Goal: Find specific page/section: Find specific page/section

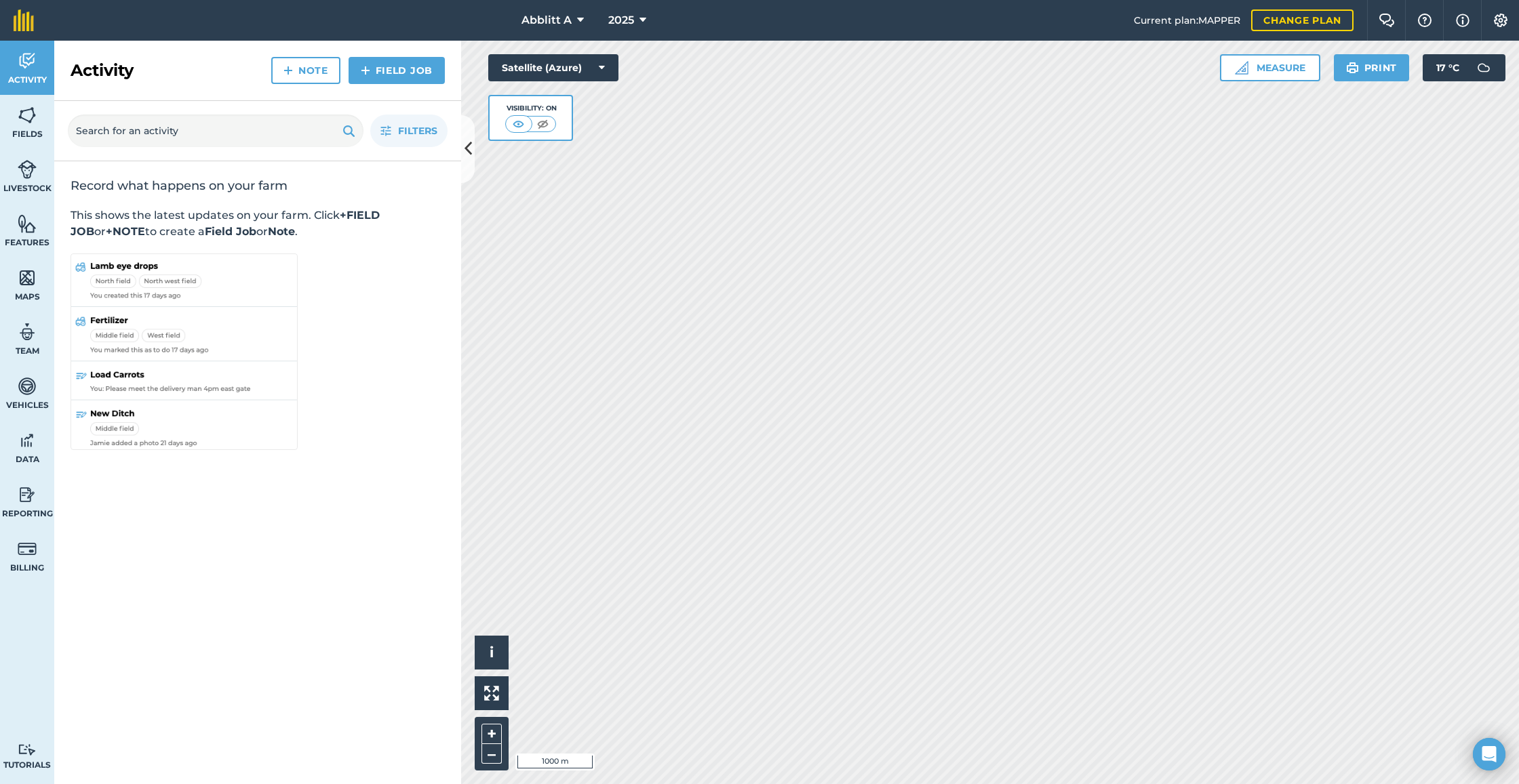
click at [592, 68] on button "Satellite (Azure)" at bounding box center [553, 67] width 130 height 27
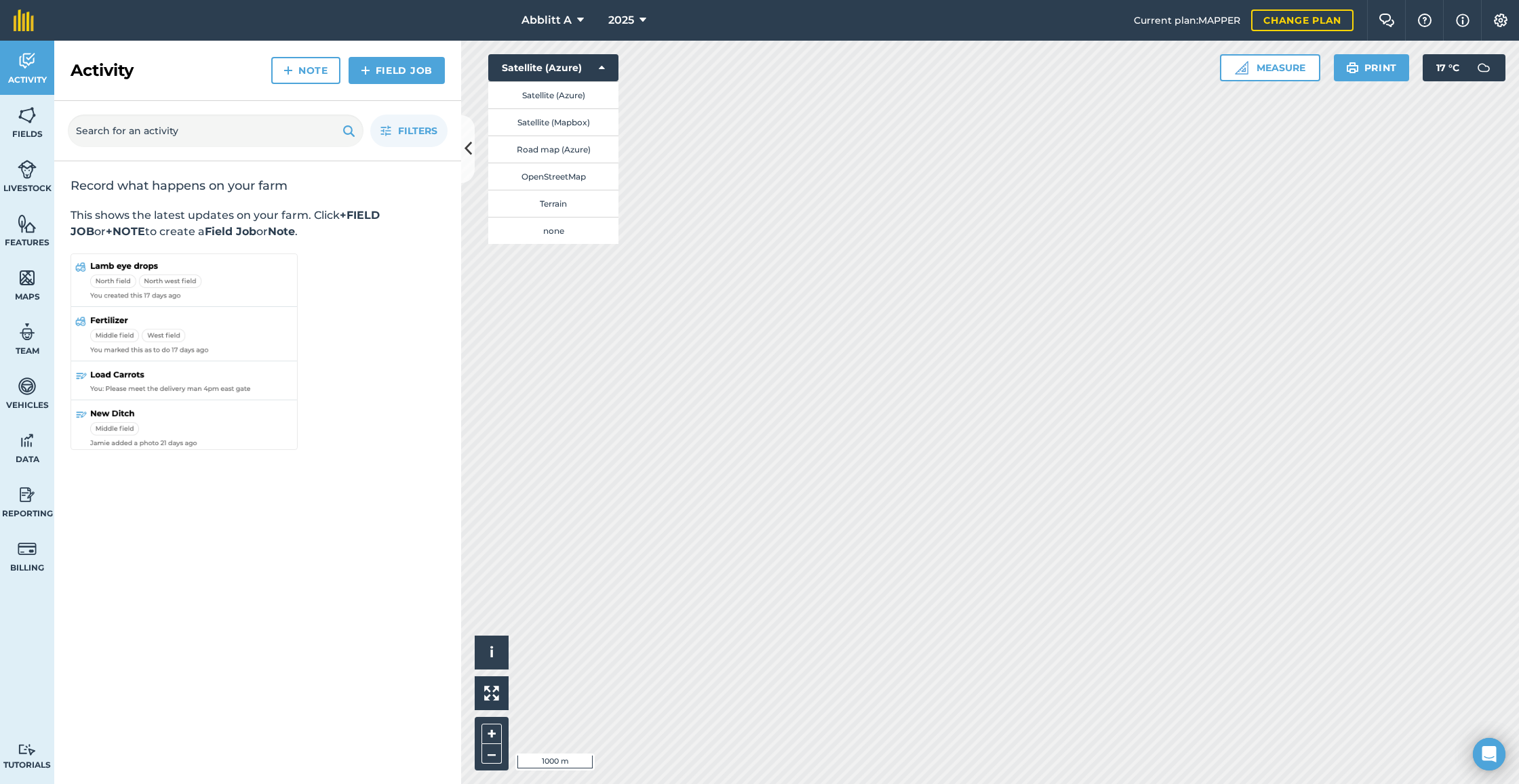
click at [23, 129] on span "Fields" at bounding box center [27, 134] width 54 height 11
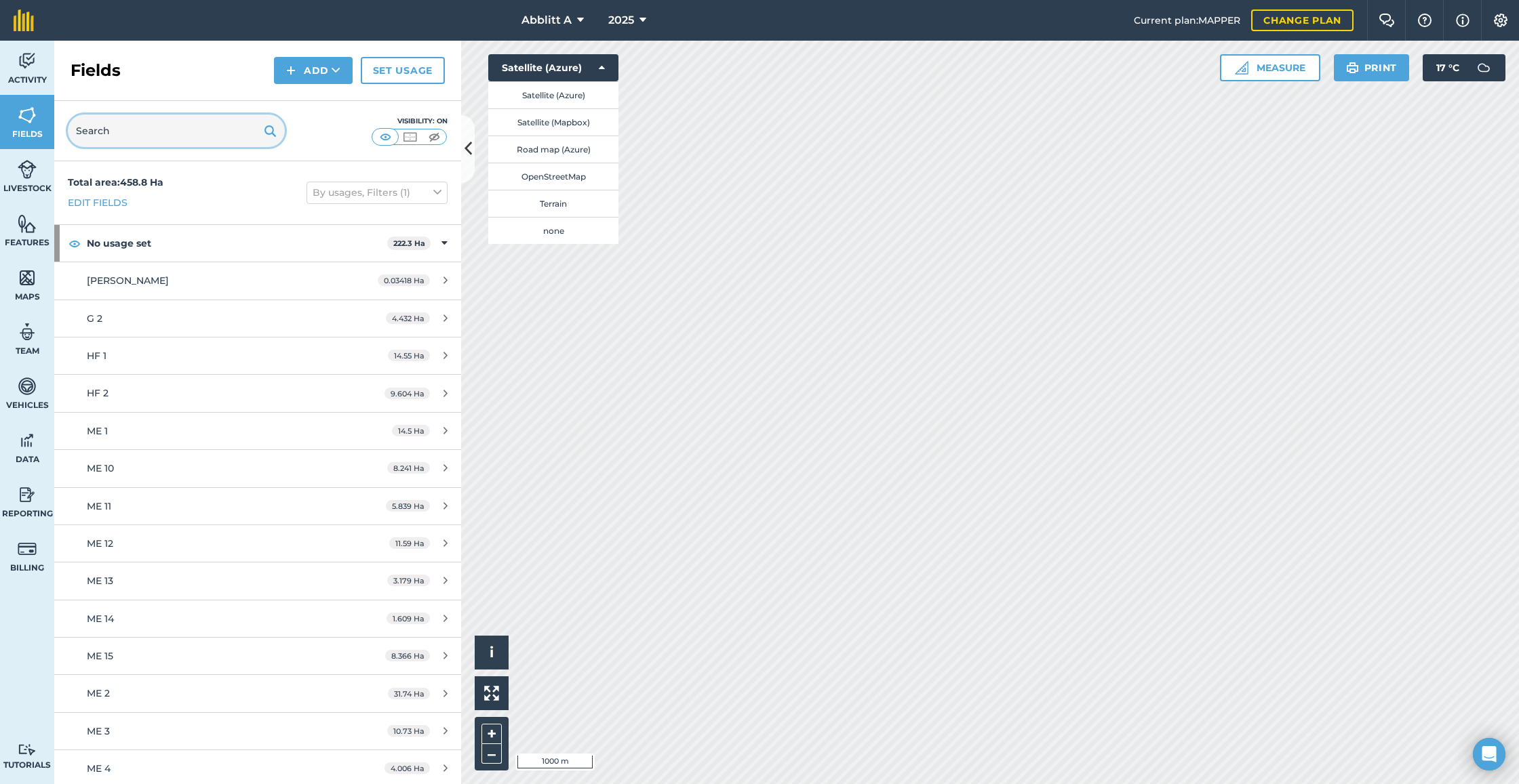
click at [201, 132] on input "text" at bounding box center [176, 130] width 217 height 33
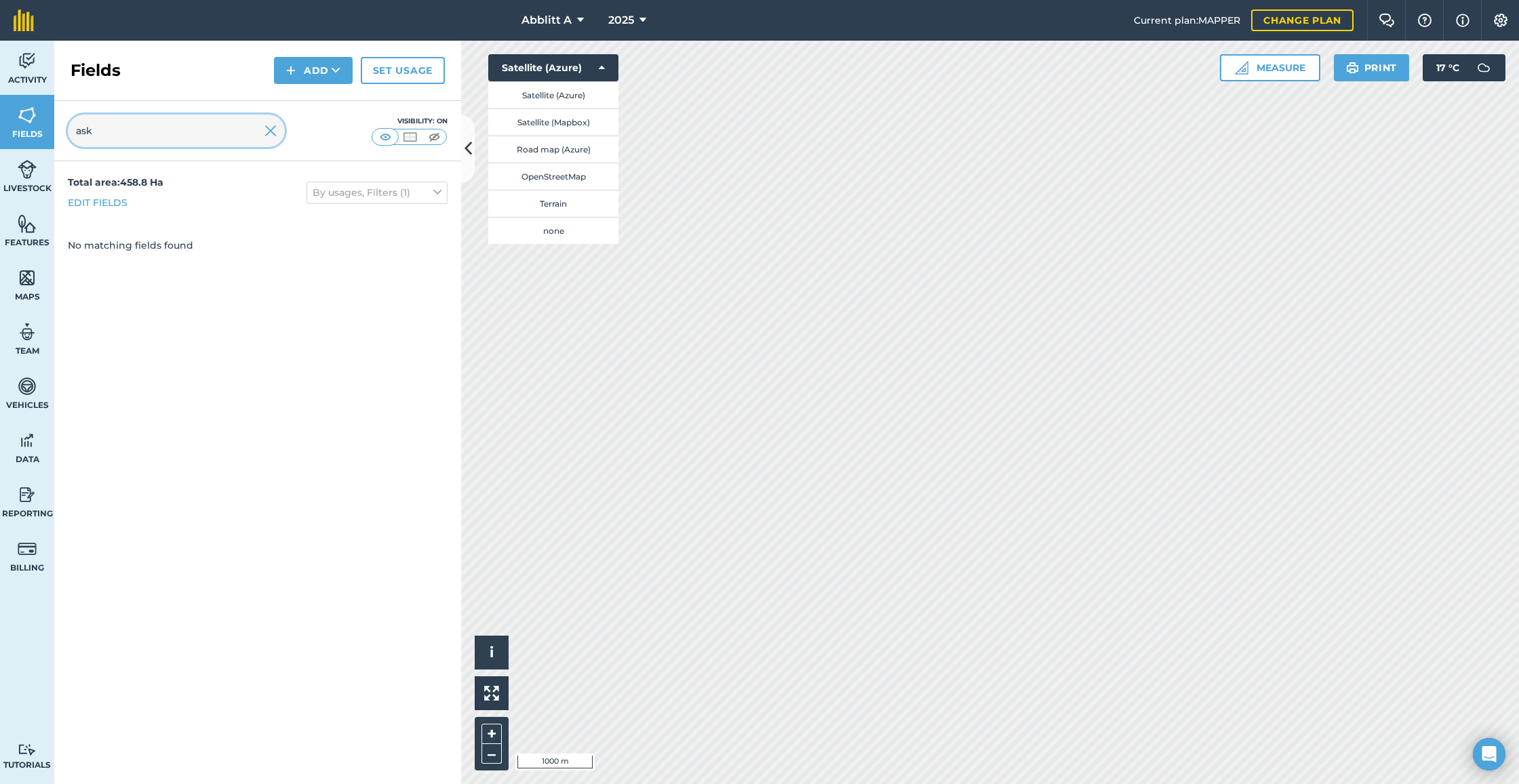
drag, startPoint x: 201, startPoint y: 132, endPoint x: 264, endPoint y: 131, distance: 63.0
click at [264, 131] on input "ask" at bounding box center [176, 130] width 217 height 33
type input "ask"
click at [273, 131] on img at bounding box center [270, 130] width 12 height 16
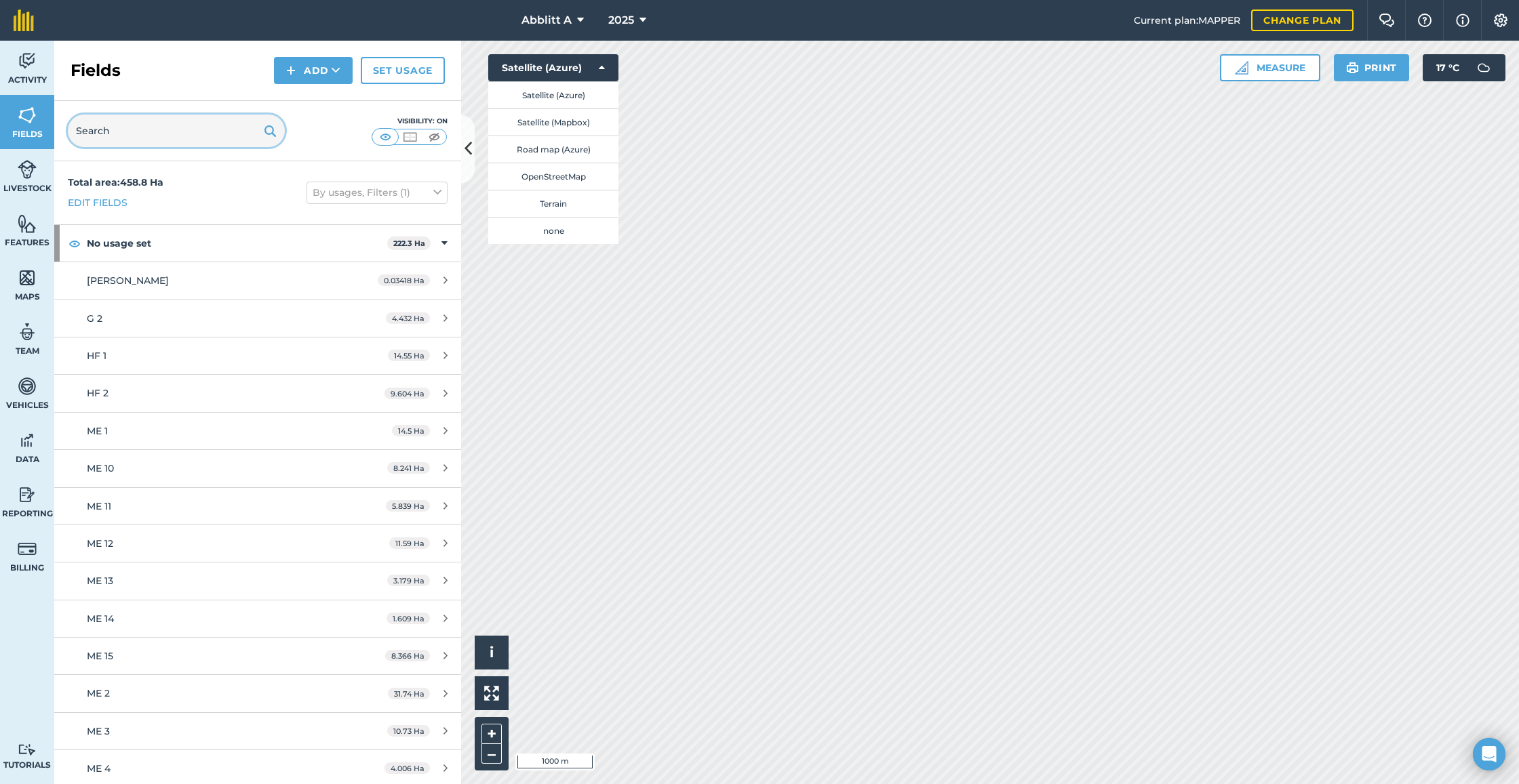
click at [207, 129] on input "text" at bounding box center [176, 130] width 217 height 33
click at [577, 21] on icon at bounding box center [580, 20] width 7 height 16
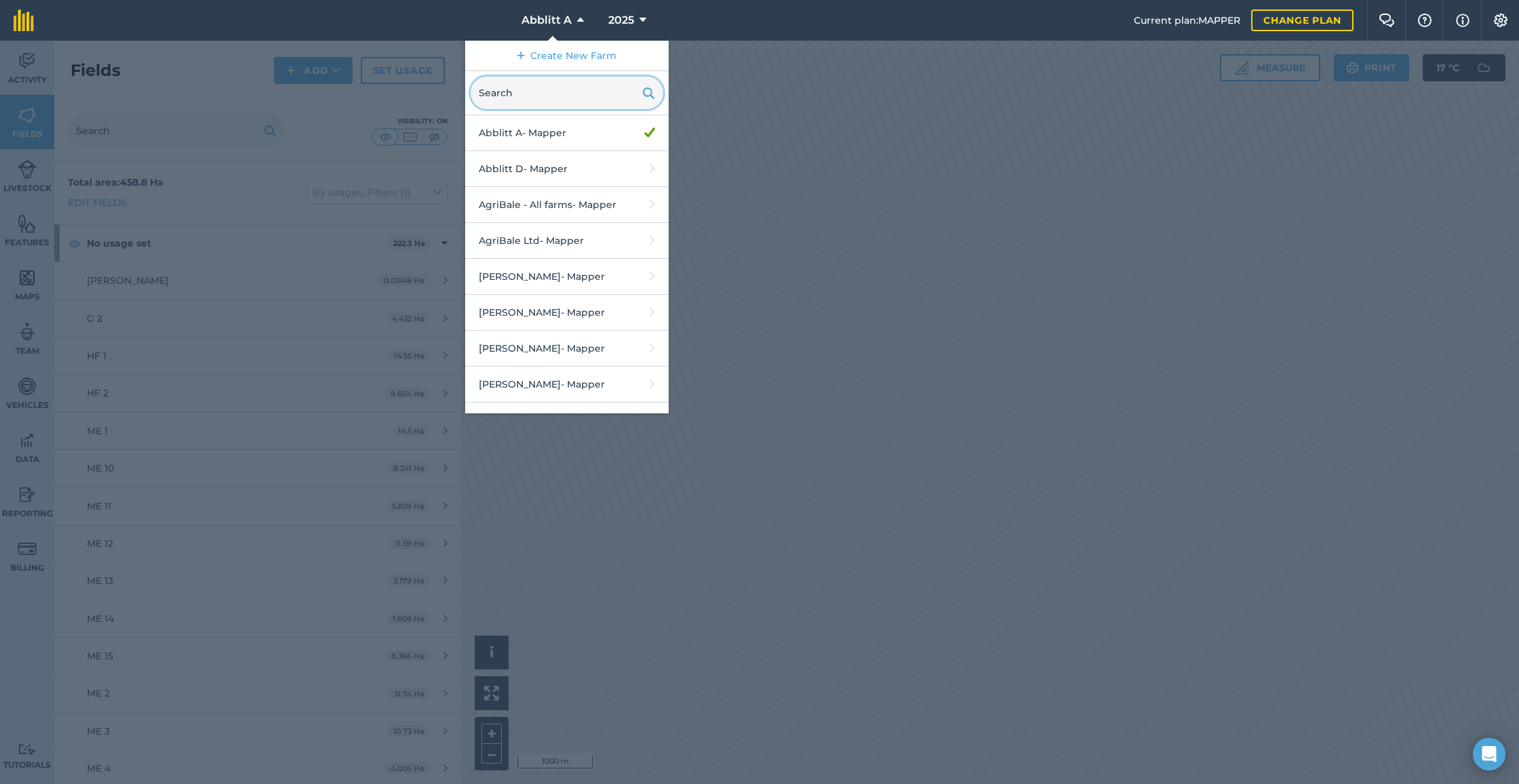
click at [548, 99] on input "text" at bounding box center [566, 92] width 193 height 33
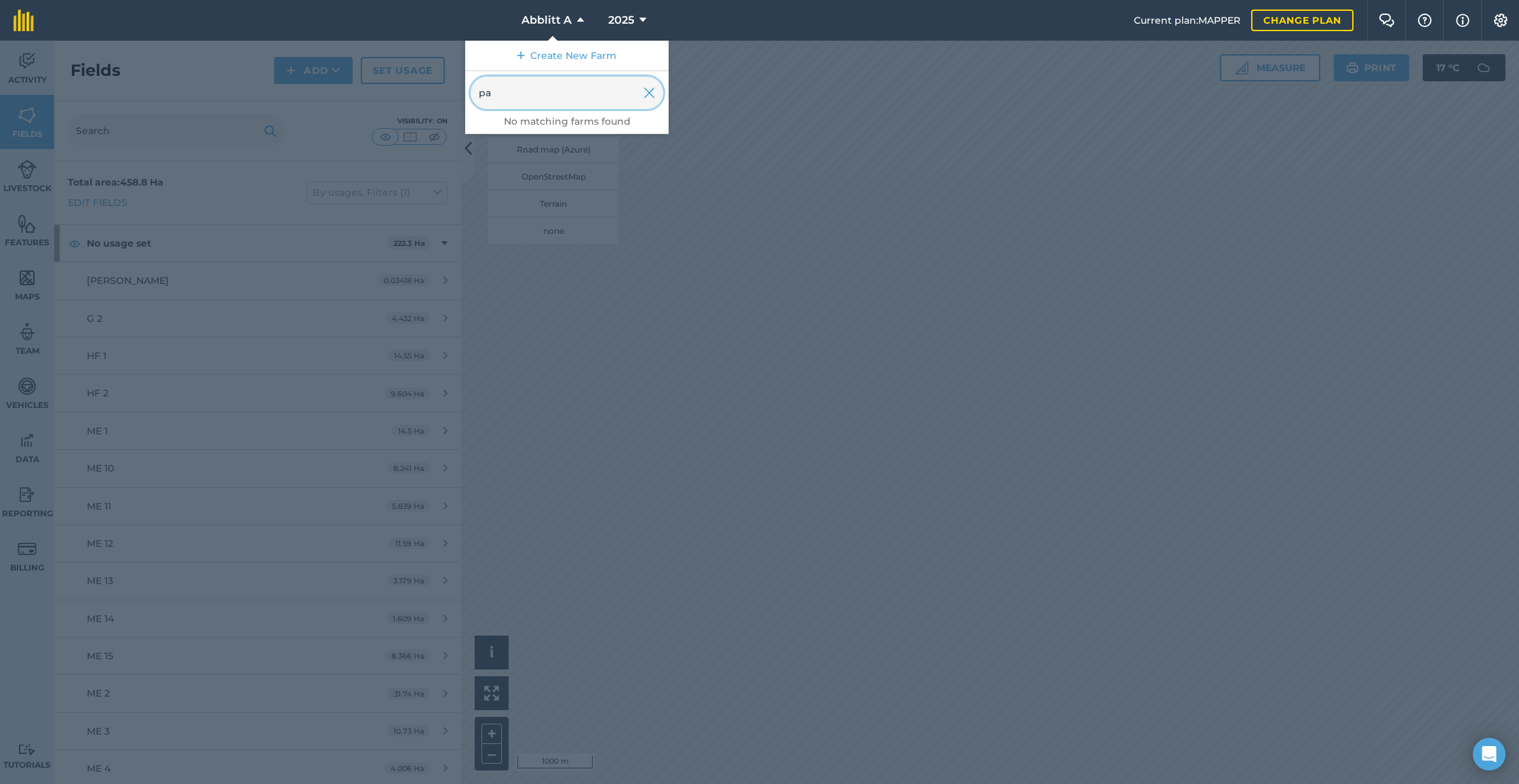
type input "p"
type input "s"
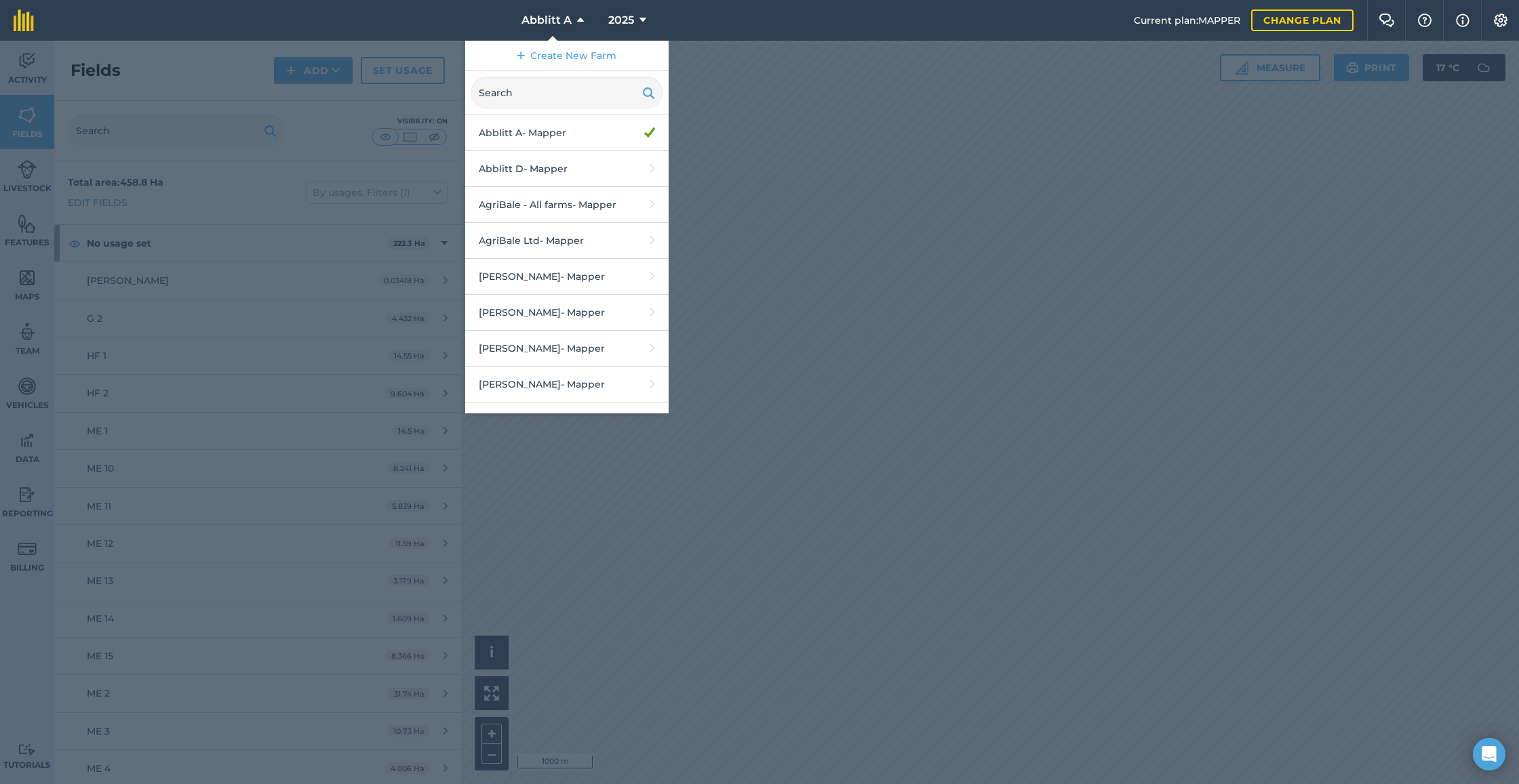
click at [831, 150] on div at bounding box center [759, 413] width 1519 height 744
